Goal: Navigation & Orientation: Find specific page/section

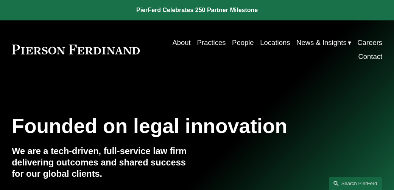
click at [237, 42] on link "People" at bounding box center [243, 43] width 22 height 14
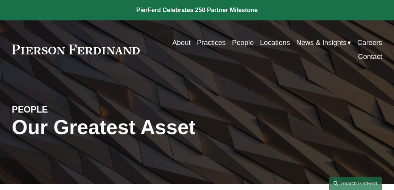
scroll to position [151, 0]
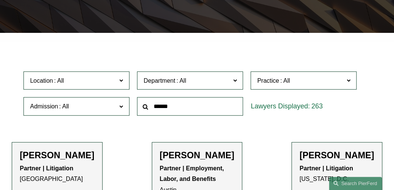
click at [121, 80] on span at bounding box center [121, 80] width 4 height 10
click at [0, 0] on link "[US_STATE]" at bounding box center [0, 0] width 0 height 0
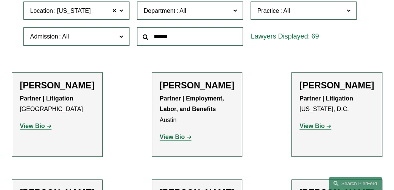
scroll to position [229, 0]
